Goal: Task Accomplishment & Management: Manage account settings

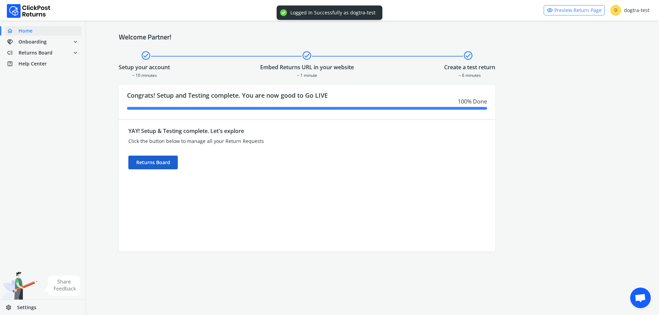
click at [145, 165] on div "Returns Board" at bounding box center [152, 163] width 49 height 14
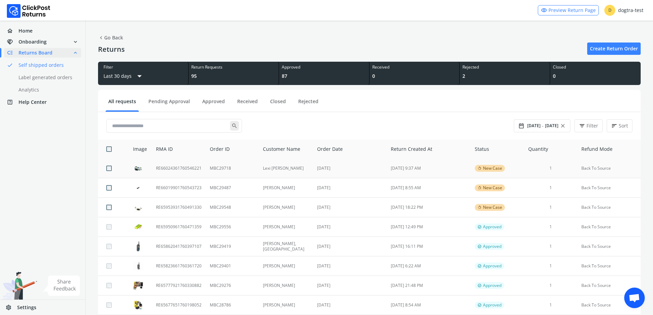
click at [260, 169] on td "Lexi [PERSON_NAME]" at bounding box center [286, 169] width 54 height 20
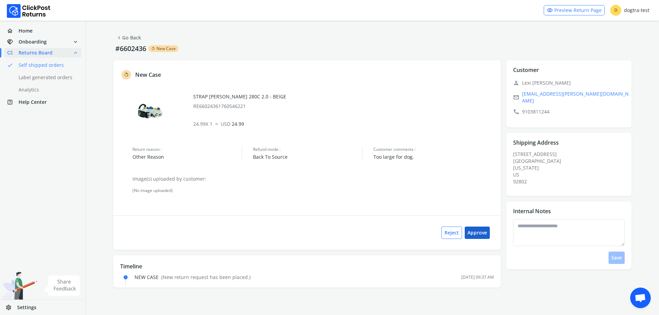
click at [478, 230] on button "Approve" at bounding box center [476, 233] width 25 height 12
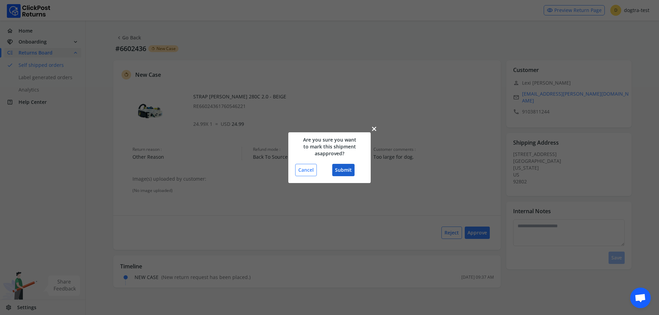
click at [340, 168] on button "Submit" at bounding box center [343, 170] width 22 height 12
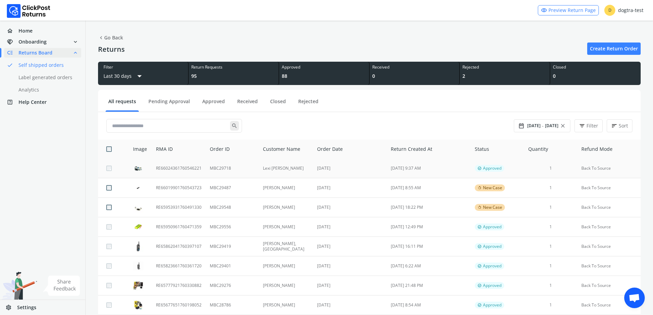
click at [339, 170] on td "[DATE]" at bounding box center [350, 169] width 74 height 20
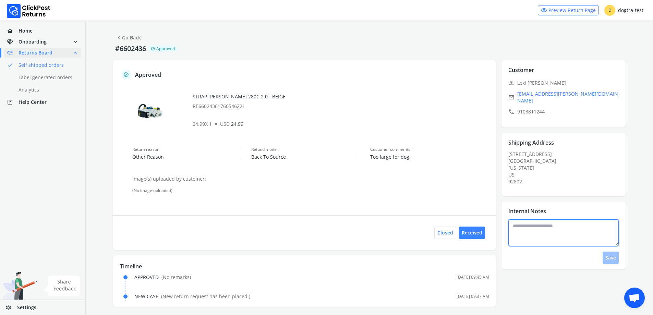
click at [568, 232] on textarea at bounding box center [564, 233] width 110 height 27
type textarea "**********"
click at [613, 253] on button "Save" at bounding box center [611, 258] width 16 height 12
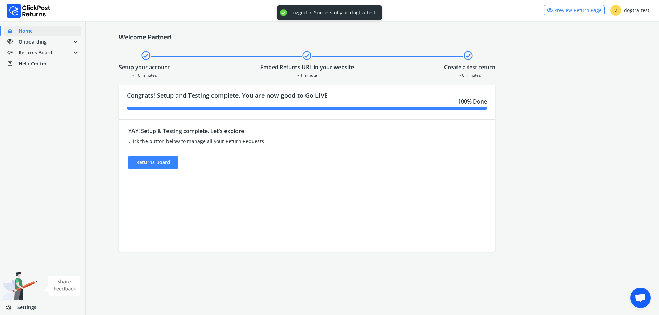
click at [147, 170] on div "YAY! Setup & Testing complete. Let's explore Click the button below to manage a…" at bounding box center [260, 186] width 282 height 132
click at [145, 162] on div "Returns Board" at bounding box center [152, 163] width 49 height 14
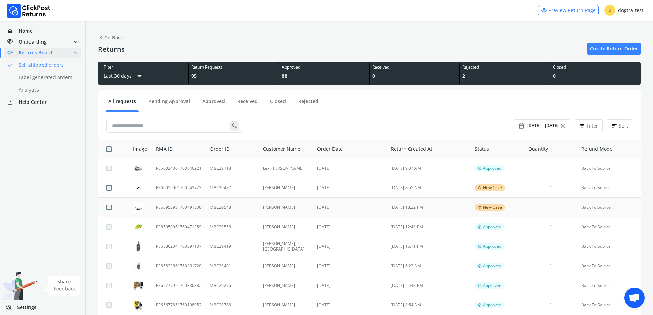
click at [186, 210] on td "RE65953931760491330" at bounding box center [179, 208] width 54 height 20
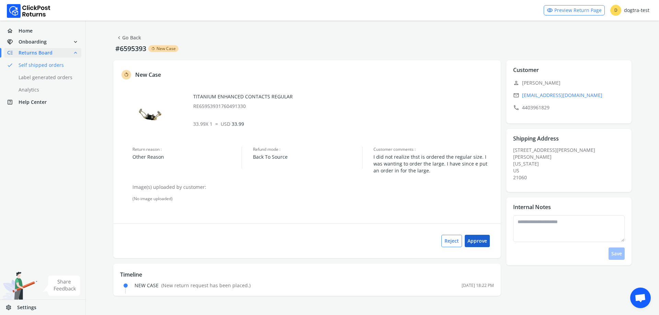
click at [484, 245] on button "Approve" at bounding box center [476, 241] width 25 height 12
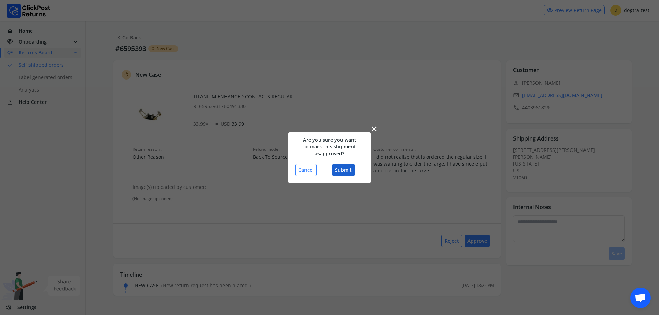
click at [347, 167] on button "Submit" at bounding box center [343, 170] width 22 height 12
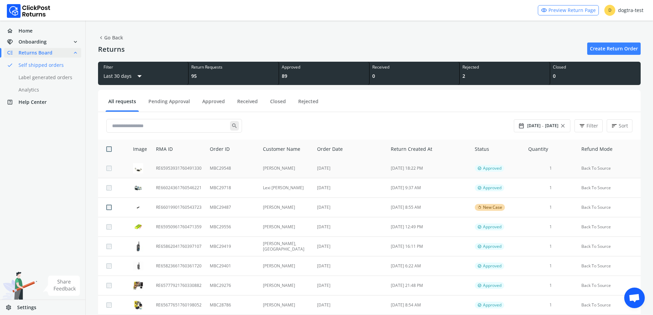
click at [294, 168] on td "[PERSON_NAME]" at bounding box center [286, 169] width 54 height 20
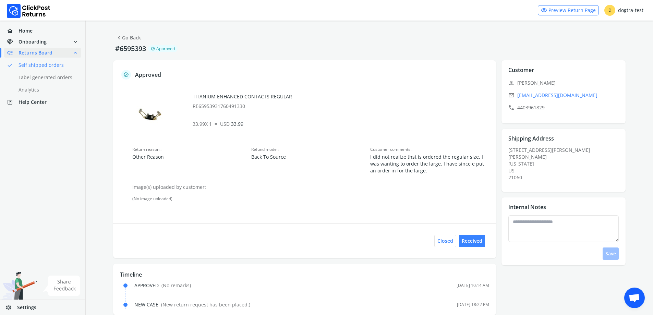
click at [134, 38] on link "chevron_left Go Back" at bounding box center [128, 38] width 25 height 10
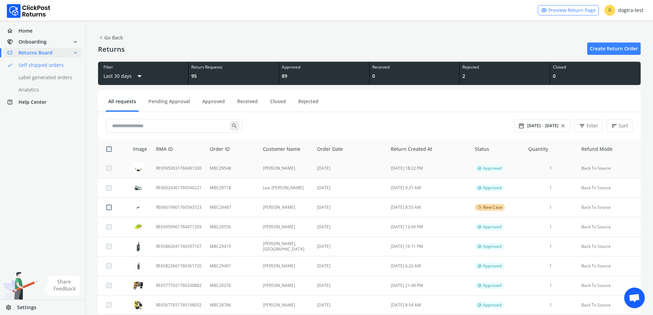
click at [201, 168] on td "RE65953931760491330" at bounding box center [179, 169] width 54 height 20
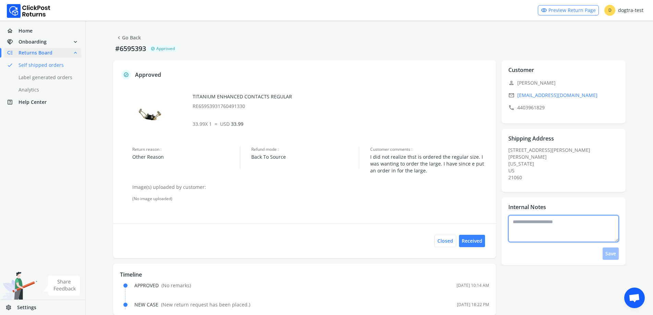
click at [570, 225] on textarea at bounding box center [564, 228] width 110 height 27
type textarea "**********"
click at [612, 252] on button "Save" at bounding box center [611, 254] width 16 height 12
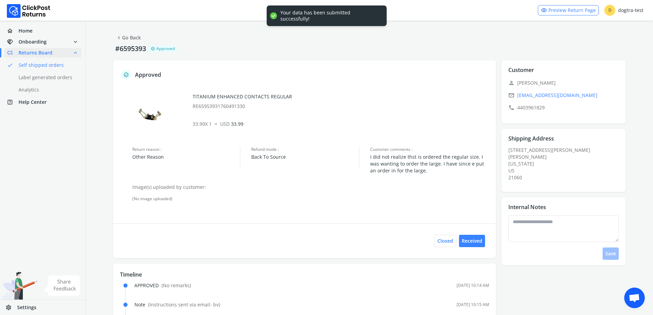
click at [141, 39] on button "chevron_left Go Back" at bounding box center [128, 38] width 31 height 12
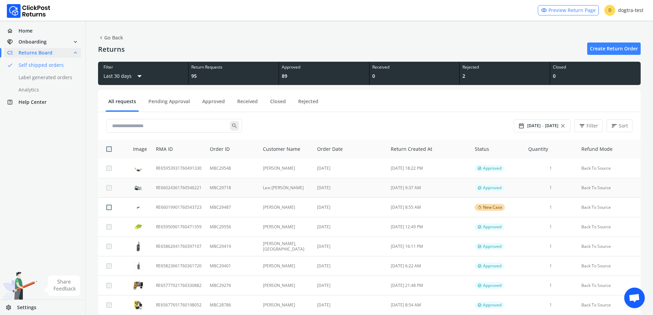
scroll to position [69, 0]
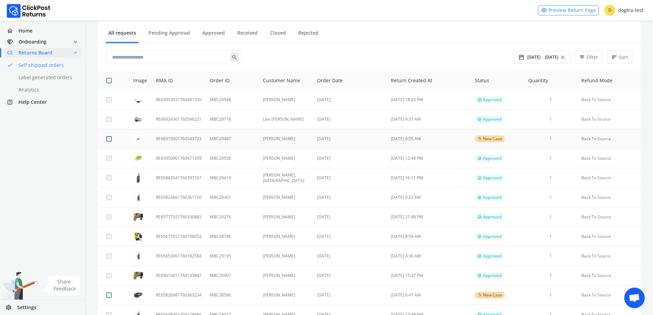
click at [341, 137] on td "[DATE]" at bounding box center [350, 139] width 74 height 20
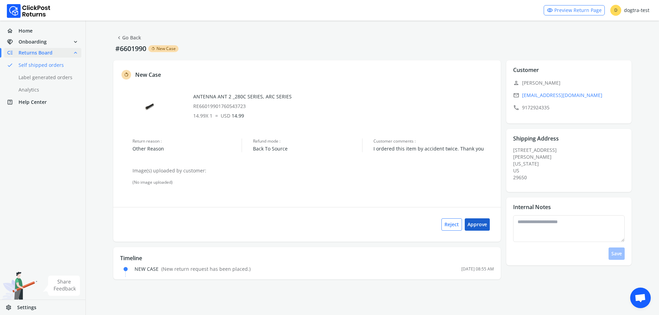
click at [482, 224] on button "Approve" at bounding box center [476, 225] width 25 height 12
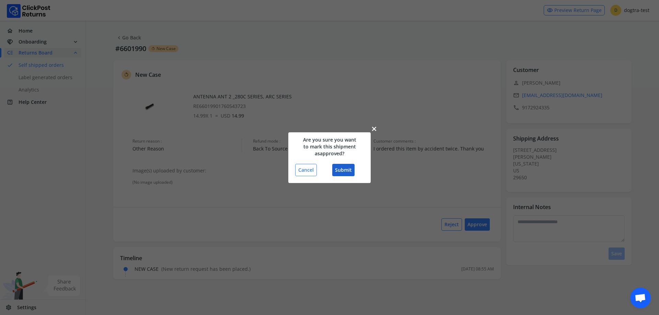
click at [343, 171] on button "Submit" at bounding box center [343, 170] width 22 height 12
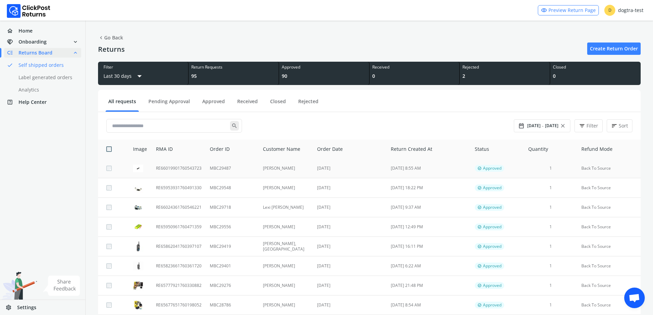
click at [292, 166] on td "[PERSON_NAME]" at bounding box center [286, 169] width 54 height 20
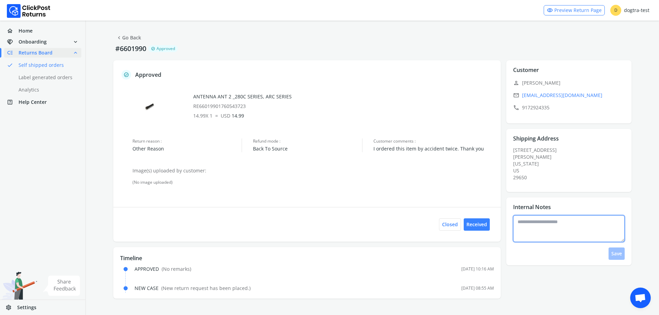
click at [587, 231] on textarea at bounding box center [569, 228] width 112 height 27
type textarea "**********"
click at [614, 251] on button "Save" at bounding box center [616, 254] width 16 height 12
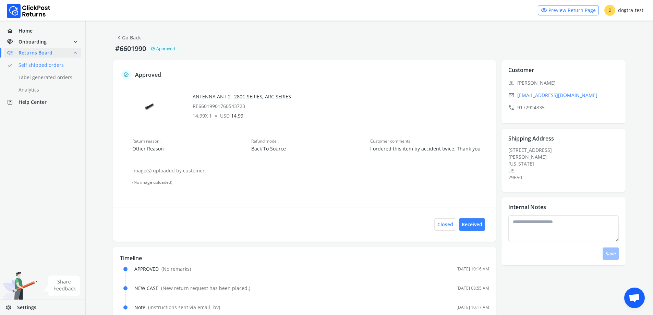
click at [127, 38] on link "chevron_left Go Back" at bounding box center [128, 38] width 25 height 10
